Goal: Transaction & Acquisition: Subscribe to service/newsletter

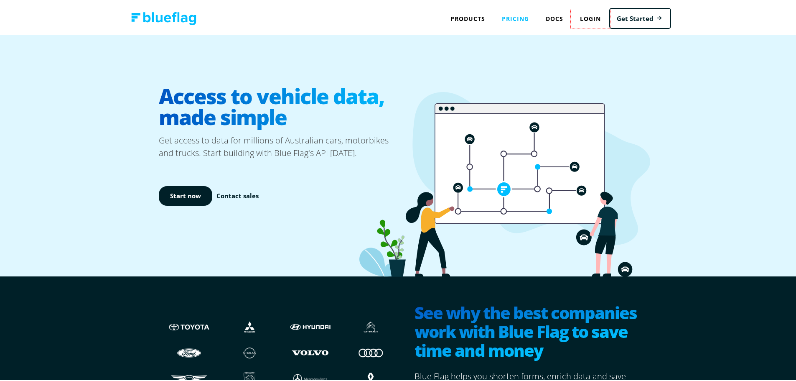
click at [512, 17] on link "Pricing" at bounding box center [515, 16] width 44 height 17
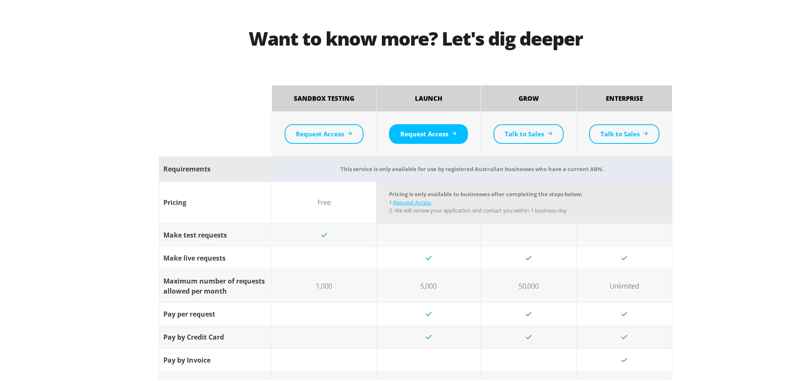
scroll to position [669, 0]
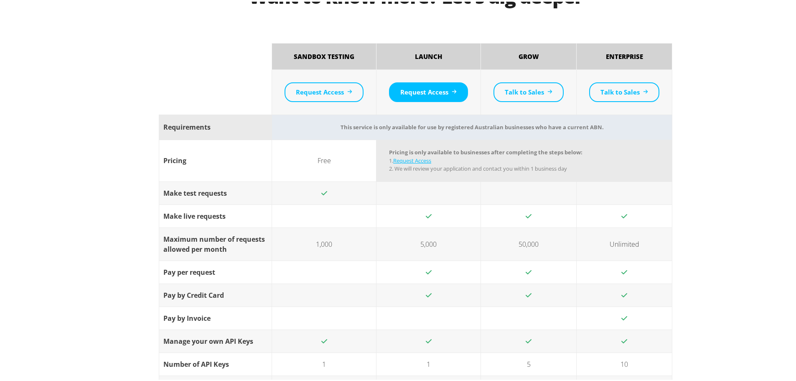
click at [194, 236] on div "Maximum number of requests allowed per month" at bounding box center [215, 242] width 104 height 20
click at [167, 245] on div "Maximum number of requests allowed per month" at bounding box center [215, 242] width 104 height 20
click at [318, 240] on td "1,000" at bounding box center [324, 242] width 104 height 33
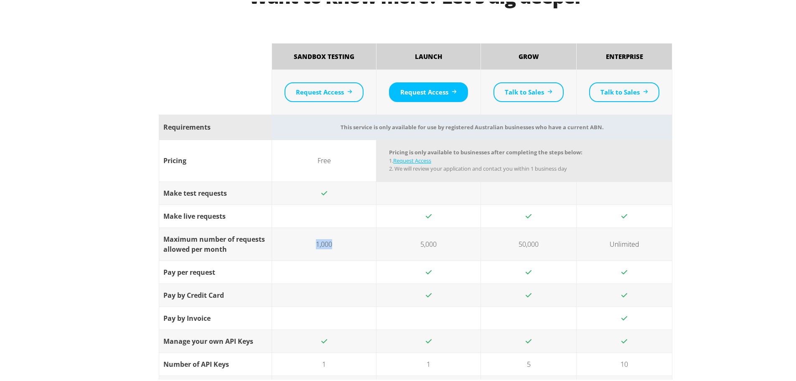
click at [318, 240] on td "1,000" at bounding box center [324, 242] width 104 height 33
click at [254, 244] on div "Maximum number of requests allowed per month" at bounding box center [215, 242] width 104 height 20
click at [417, 246] on td "5,000" at bounding box center [428, 242] width 104 height 33
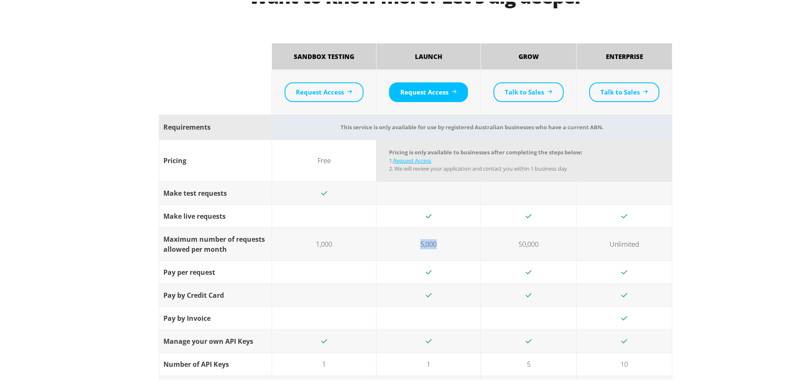
click at [426, 240] on td "5,000" at bounding box center [428, 242] width 104 height 33
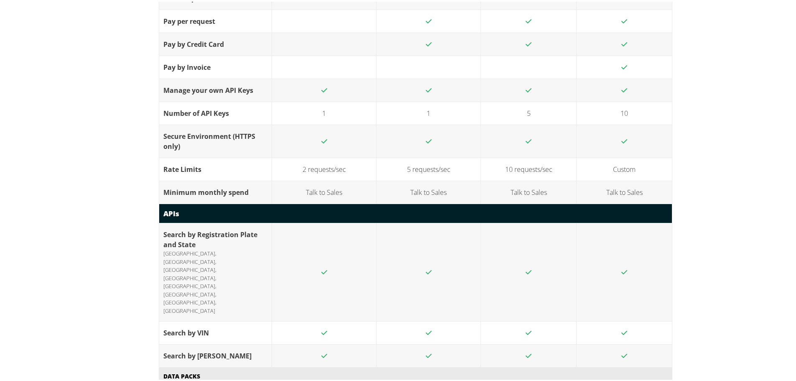
scroll to position [752, 0]
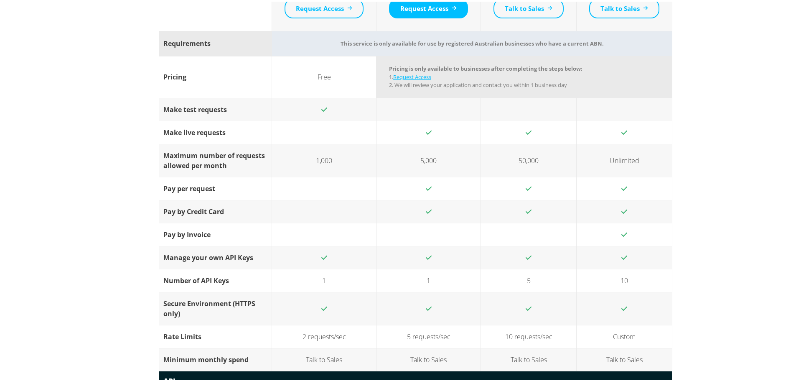
click at [412, 75] on link "Request Access" at bounding box center [412, 75] width 38 height 8
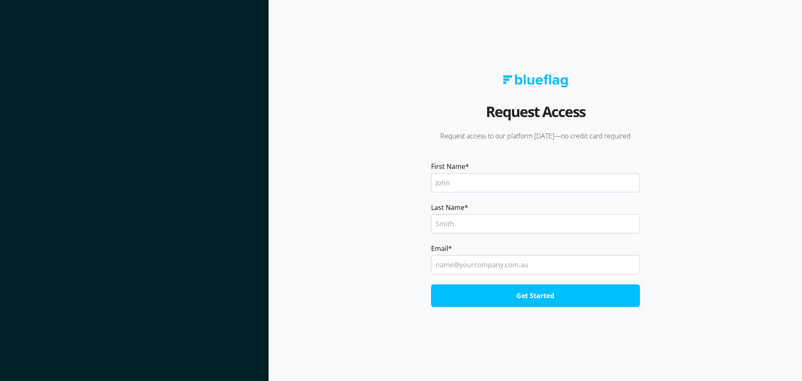
click at [453, 183] on input "First Name *" at bounding box center [535, 182] width 209 height 19
type input "Alex"
type input "Pagandet"
type input "office@roofrack.com.au"
click at [513, 298] on input "Get Started" at bounding box center [535, 295] width 209 height 23
